Goal: Entertainment & Leisure: Consume media (video, audio)

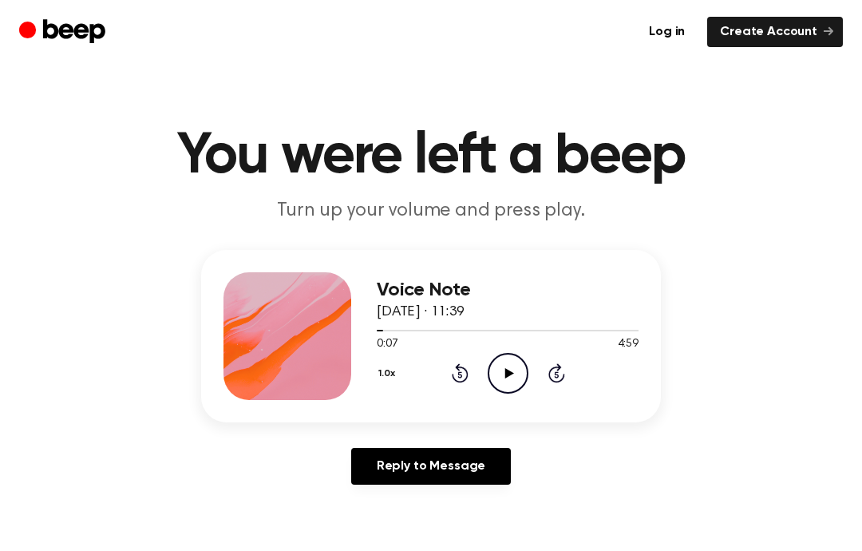
click at [505, 382] on icon "Play Audio" at bounding box center [508, 373] width 41 height 41
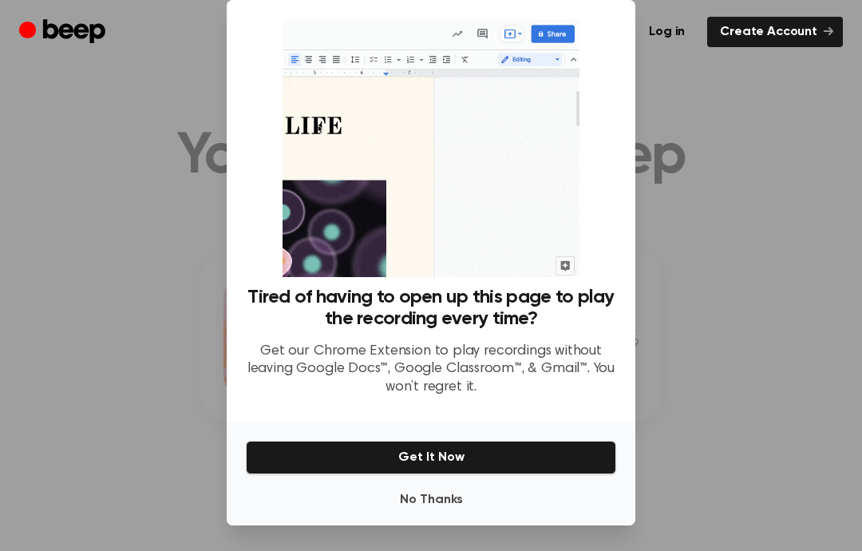
scroll to position [64, 0]
click at [480, 487] on button "No Thanks" at bounding box center [431, 500] width 370 height 32
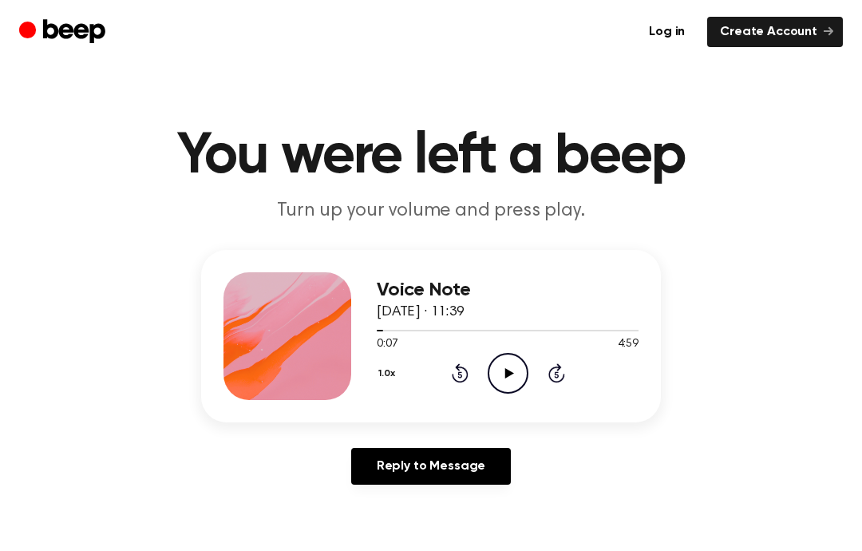
click at [525, 368] on icon "Play Audio" at bounding box center [508, 373] width 41 height 41
click at [510, 382] on icon "Pause Audio" at bounding box center [508, 373] width 41 height 41
click at [509, 366] on icon "Play Audio" at bounding box center [508, 373] width 41 height 41
click at [508, 372] on icon "Pause Audio" at bounding box center [508, 373] width 41 height 41
click at [509, 374] on icon at bounding box center [509, 373] width 9 height 10
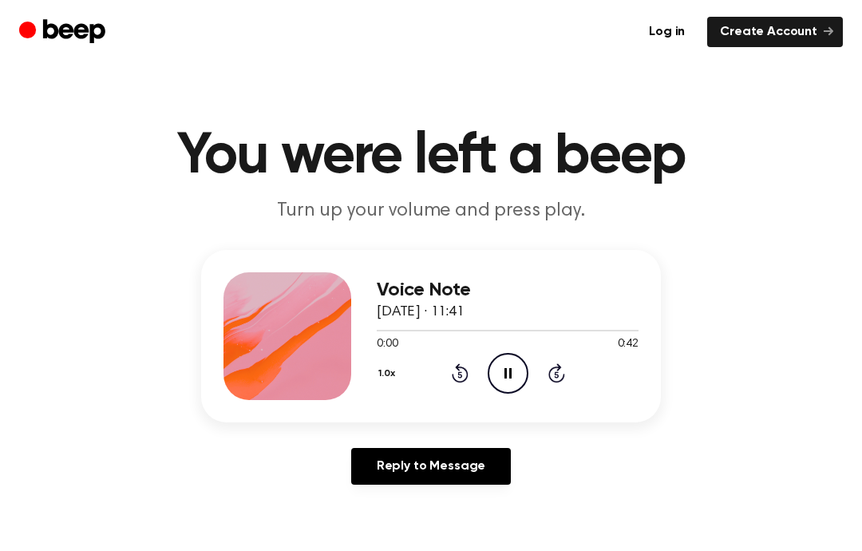
click at [517, 370] on icon "Pause Audio" at bounding box center [508, 373] width 41 height 41
